Goal: Find specific page/section: Find specific page/section

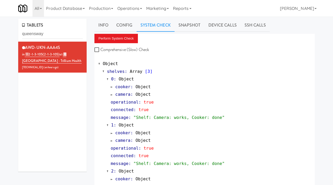
scroll to position [227, 0]
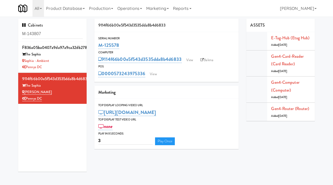
type input "M-143807"
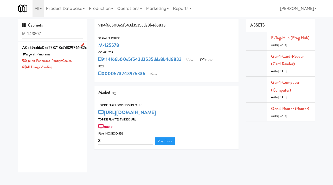
drag, startPoint x: 75, startPoint y: 61, endPoint x: 25, endPoint y: 62, distance: 49.4
click at [25, 62] on div "Sage at Panorama-Pantry/Cooler." at bounding box center [52, 61] width 61 height 7
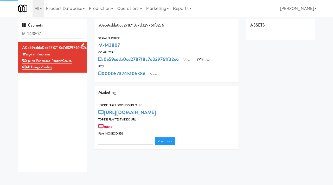
type input "3"
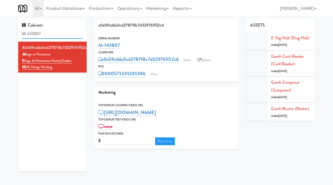
click at [46, 34] on input "M-143807" at bounding box center [52, 34] width 61 height 10
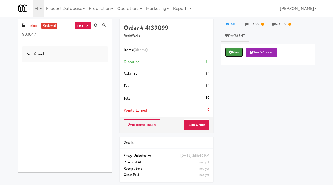
click at [233, 49] on button "Play" at bounding box center [234, 52] width 18 height 9
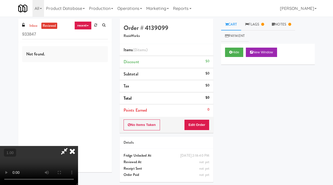
click at [78, 146] on icon at bounding box center [72, 151] width 11 height 10
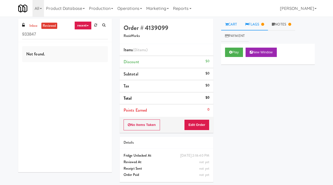
click at [255, 23] on link "Flags" at bounding box center [254, 25] width 27 height 12
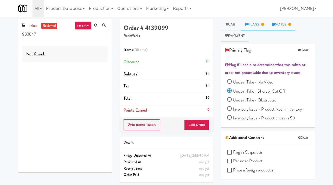
click at [283, 25] on link "Notes" at bounding box center [281, 25] width 27 height 12
